Goal: Task Accomplishment & Management: Manage account settings

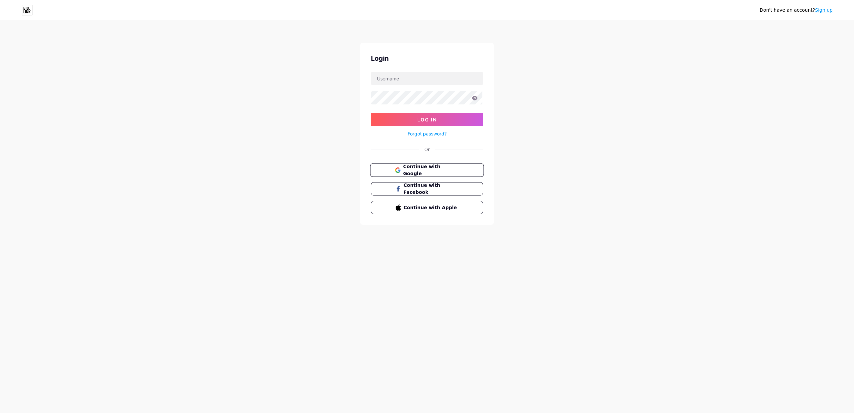
click at [421, 166] on button "Continue with Google" at bounding box center [427, 171] width 114 height 14
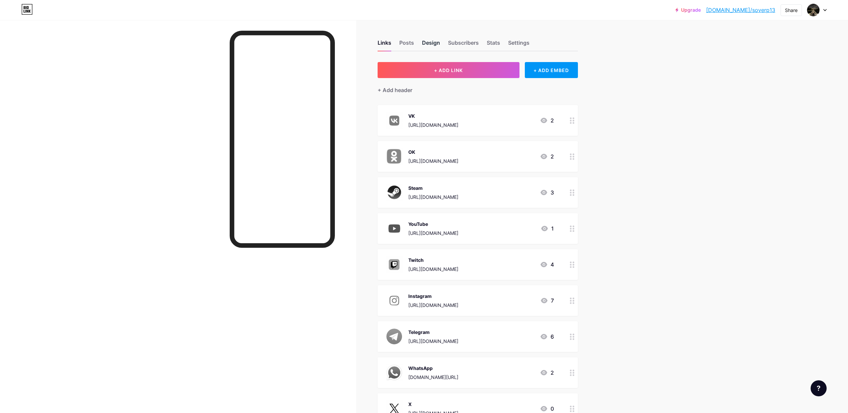
click at [432, 39] on div "Design" at bounding box center [431, 45] width 18 height 12
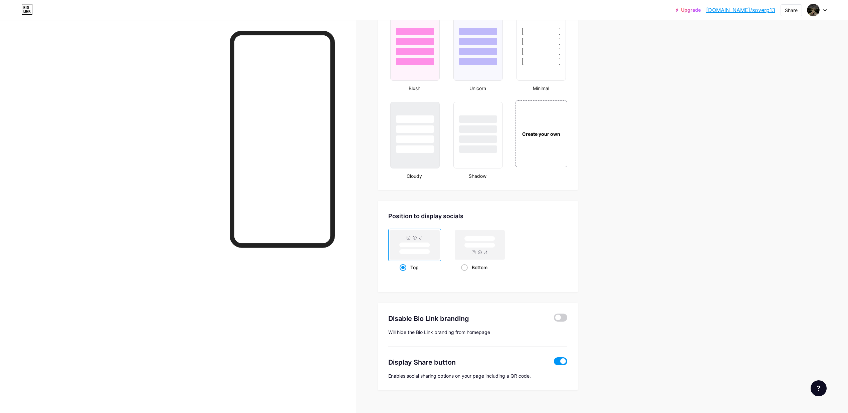
scroll to position [718, 0]
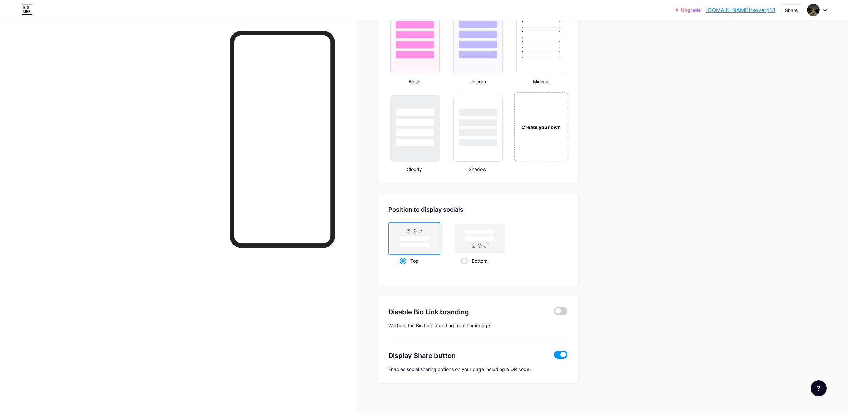
click at [537, 130] on div "Create your own" at bounding box center [541, 126] width 54 height 69
click at [538, 114] on div "Create your own" at bounding box center [540, 127] width 51 height 67
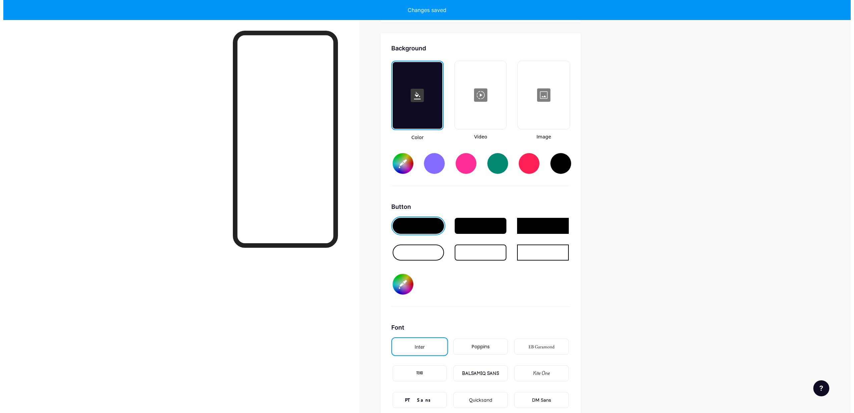
scroll to position [882, 0]
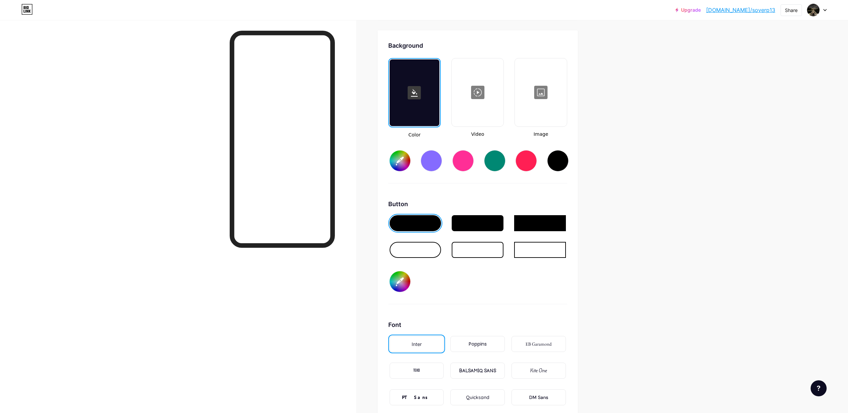
click at [425, 105] on div at bounding box center [414, 92] width 50 height 67
type input "#ffffff"
type input "#000000"
type input "#ffffff"
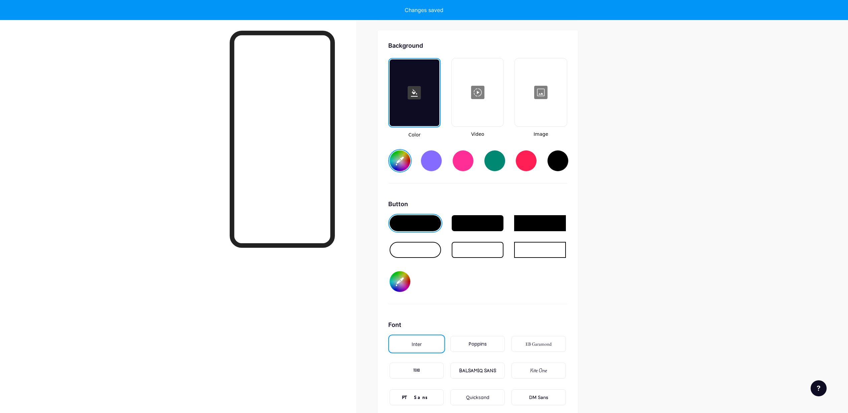
click at [538, 101] on div at bounding box center [540, 92] width 50 height 67
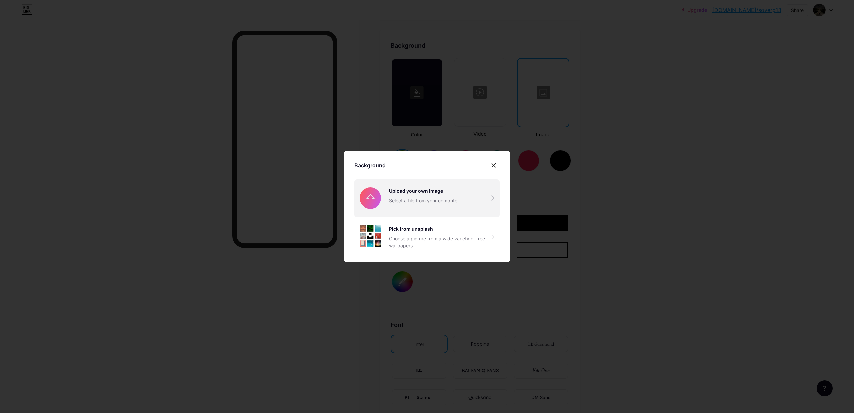
click at [391, 201] on input "file" at bounding box center [426, 198] width 145 height 37
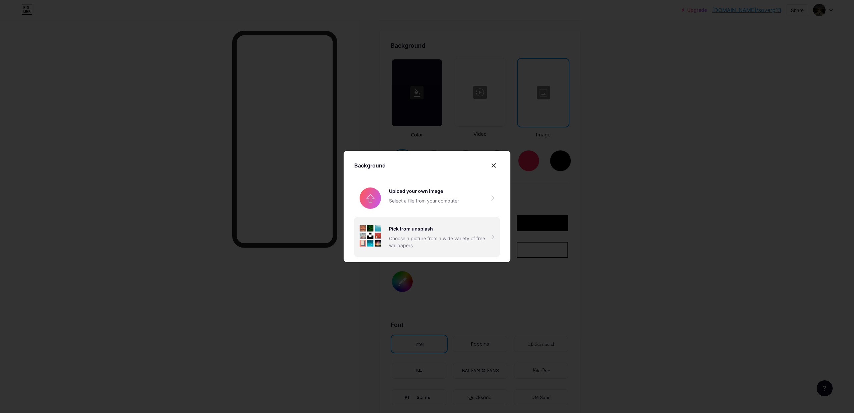
click at [410, 232] on div "Pick from unsplash" at bounding box center [440, 228] width 103 height 7
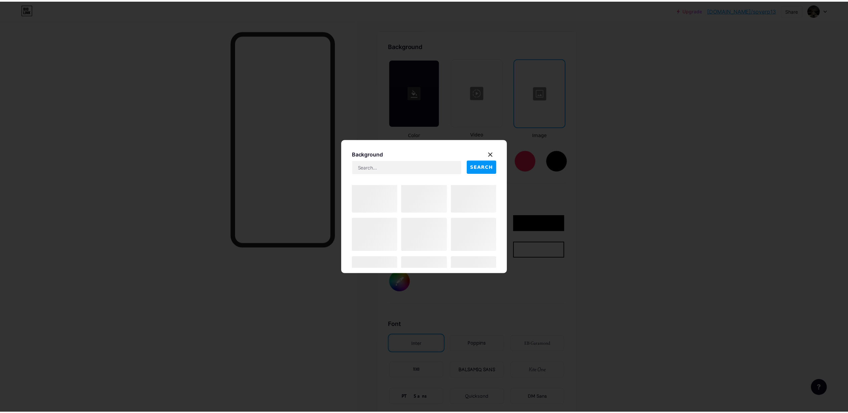
scroll to position [0, 0]
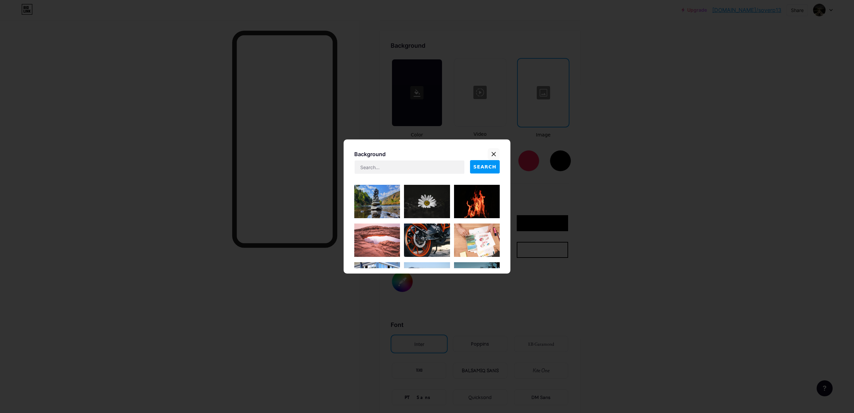
click at [498, 155] on div at bounding box center [494, 154] width 12 height 12
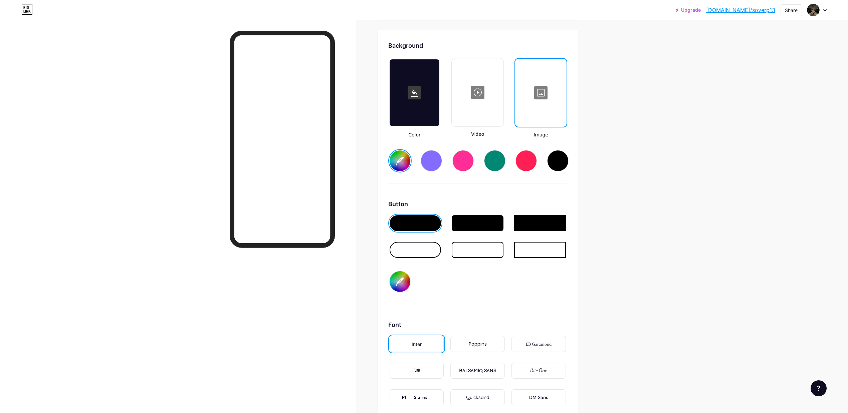
click at [543, 98] on div at bounding box center [541, 92] width 50 height 67
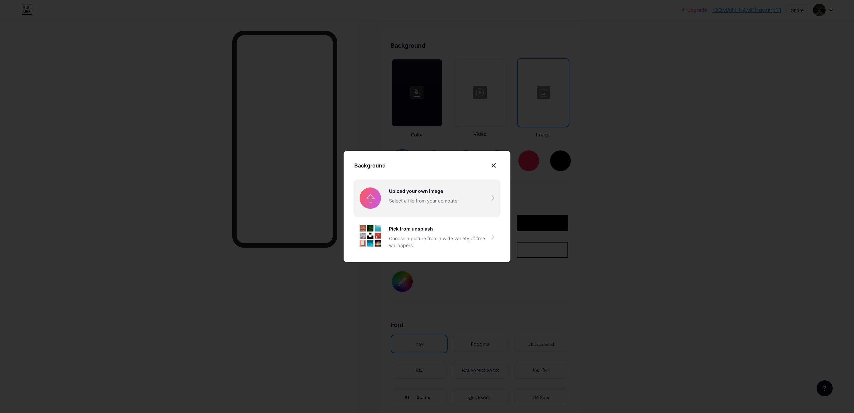
click at [393, 204] on input "file" at bounding box center [426, 198] width 145 height 37
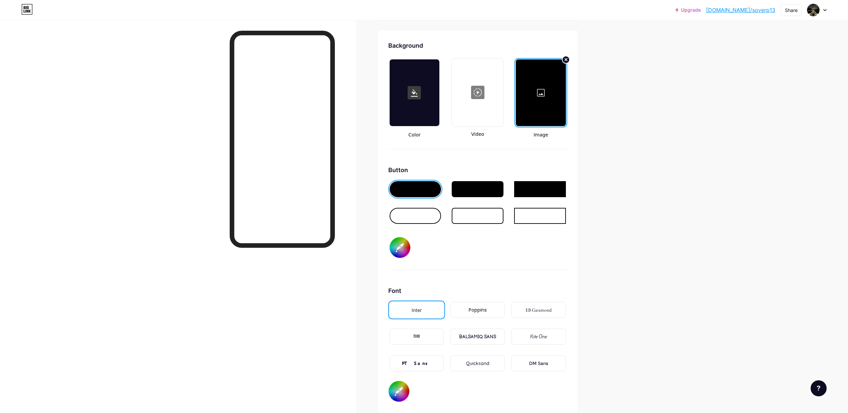
click at [420, 214] on div at bounding box center [415, 216] width 52 height 16
click at [472, 213] on div at bounding box center [477, 216] width 52 height 16
click at [402, 246] on input "#000000" at bounding box center [399, 247] width 21 height 21
type input "#ffffff"
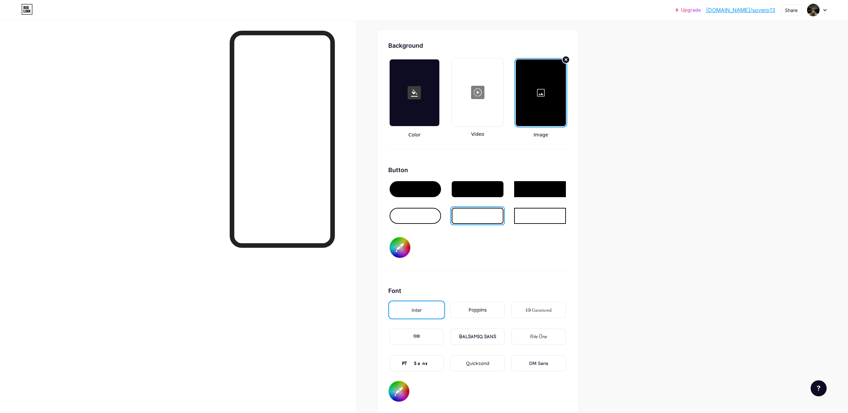
click at [405, 208] on div at bounding box center [415, 216] width 52 height 16
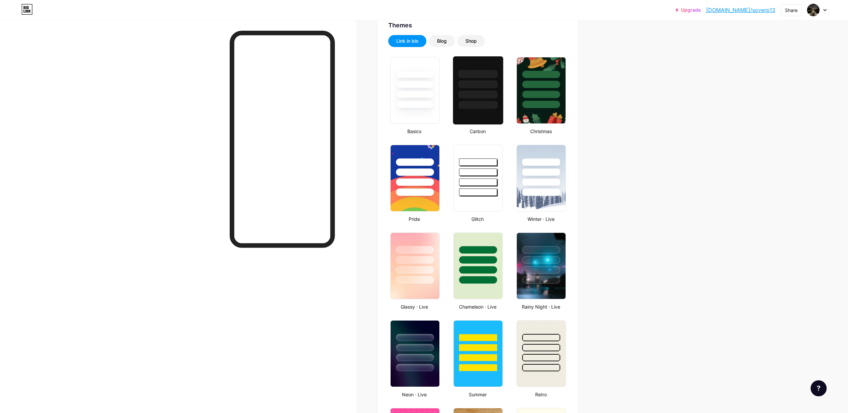
scroll to position [81, 0]
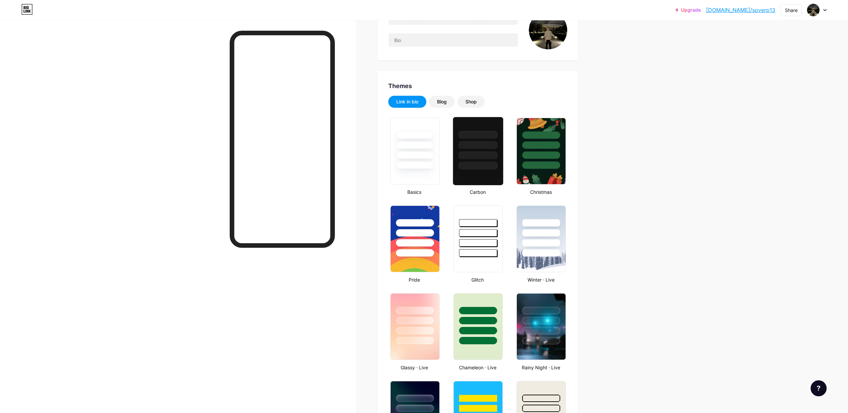
click at [479, 135] on div at bounding box center [477, 135] width 39 height 8
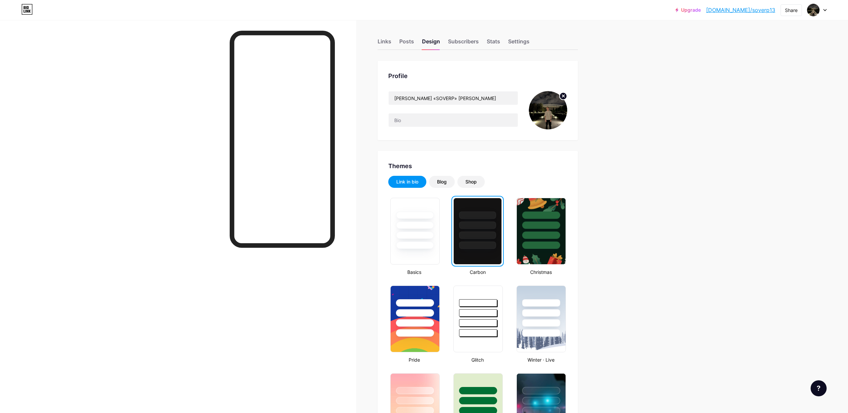
scroll to position [0, 0]
